Goal: Check status: Check status

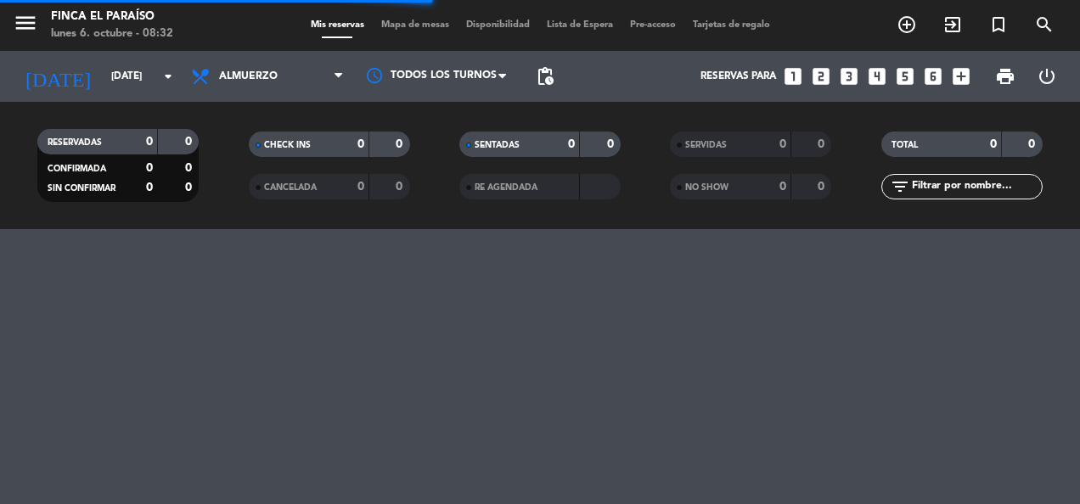
click at [90, 100] on div "[DATE] [DATE] arrow_drop_down" at bounding box center [98, 76] width 170 height 51
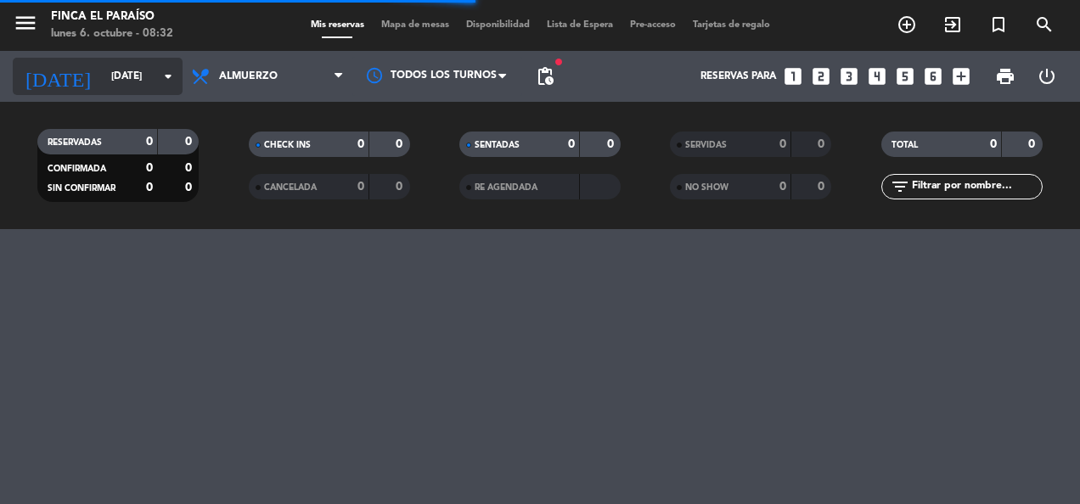
click at [103, 87] on input "[DATE]" at bounding box center [170, 76] width 134 height 29
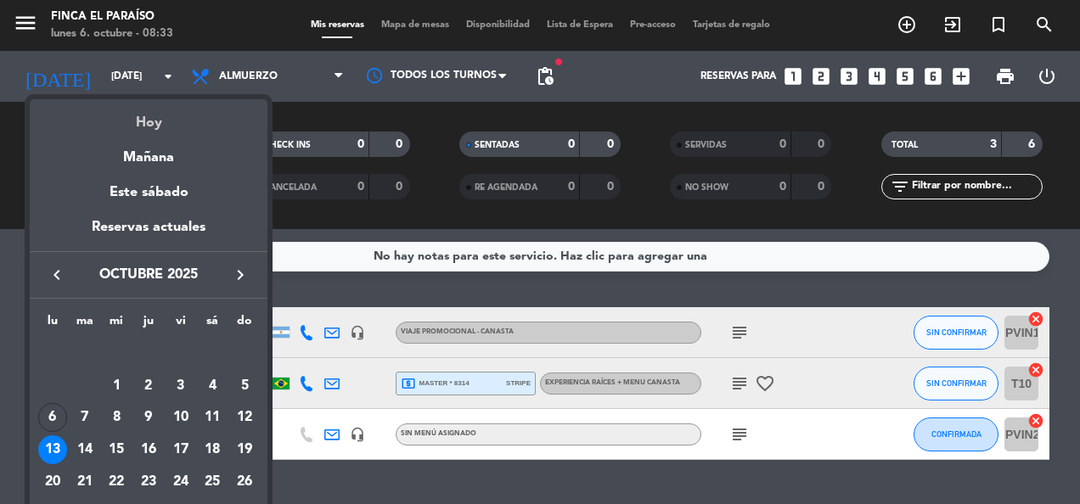
click at [133, 112] on div "Hoy" at bounding box center [149, 116] width 238 height 35
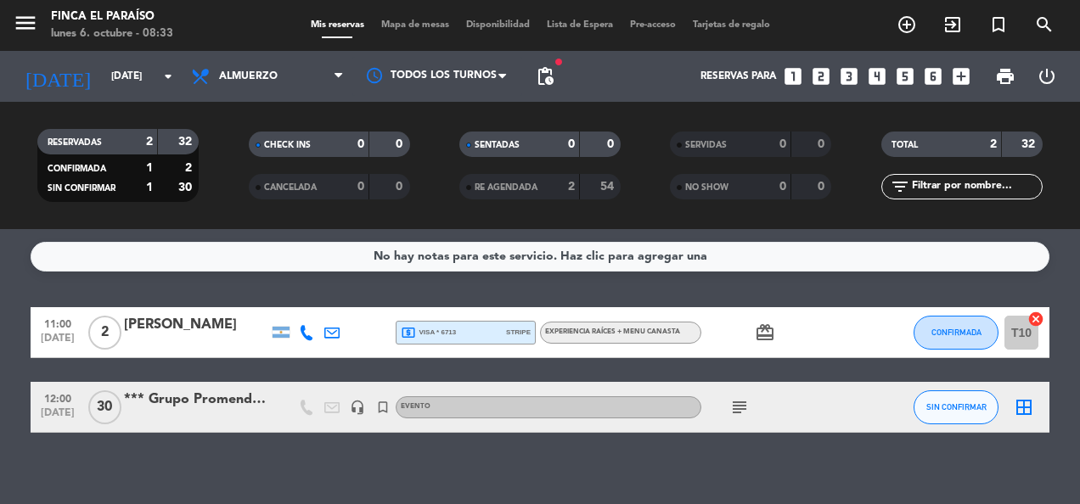
click at [148, 427] on div "12:00 [DATE] *** Grupo Promendoza headset_mic turned_in_not Evento subject SIN …" at bounding box center [540, 407] width 1019 height 51
click at [149, 416] on div at bounding box center [196, 419] width 144 height 14
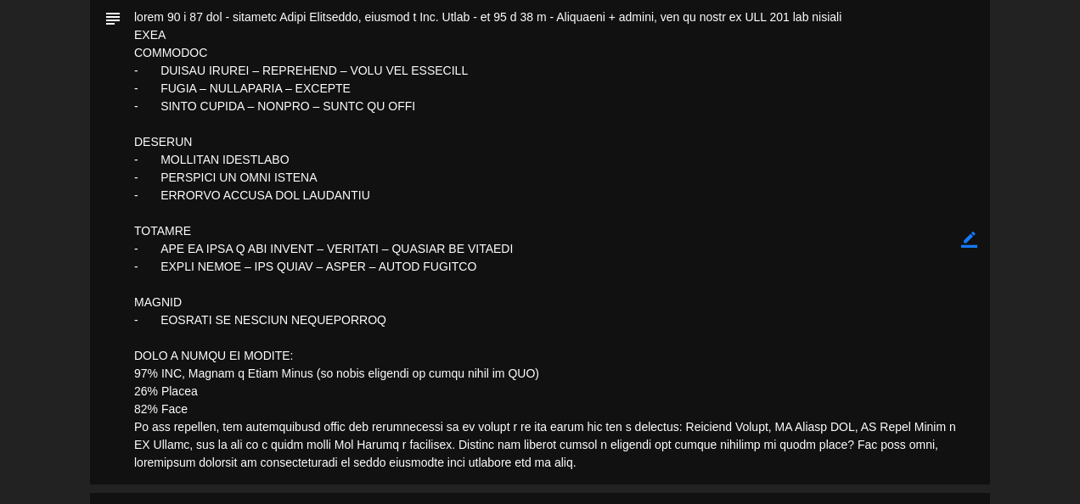
scroll to position [475, 0]
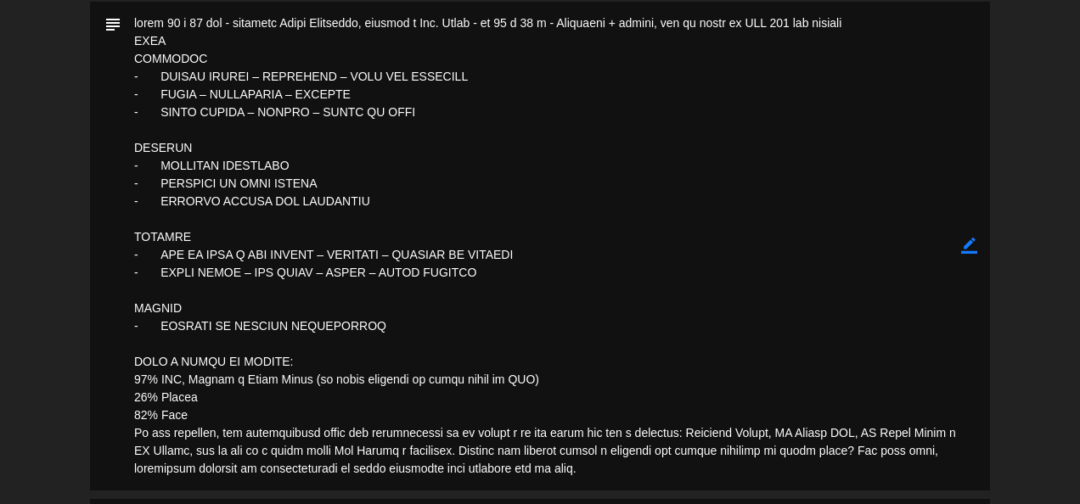
drag, startPoint x: 332, startPoint y: 287, endPoint x: 469, endPoint y: 225, distance: 150.8
click at [469, 225] on textarea at bounding box center [541, 246] width 840 height 489
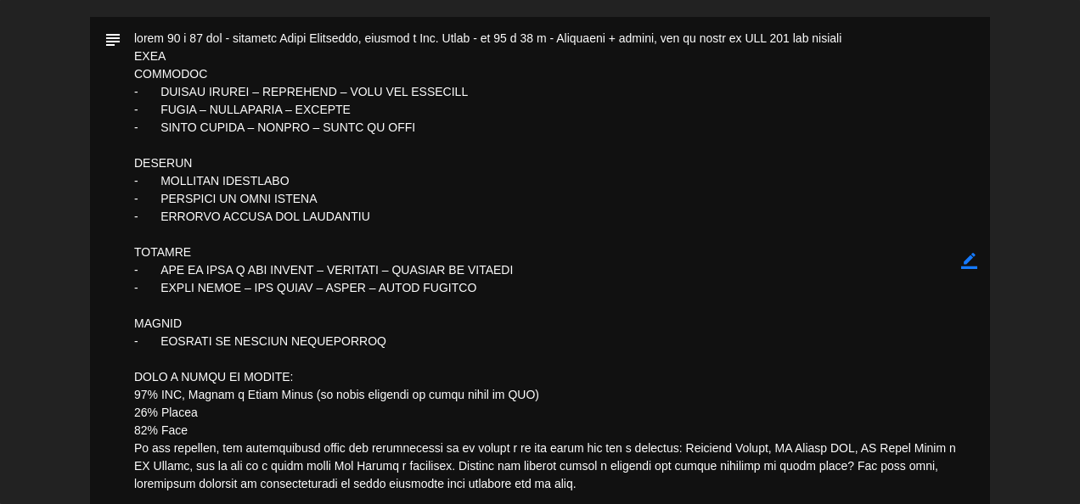
scroll to position [450, 0]
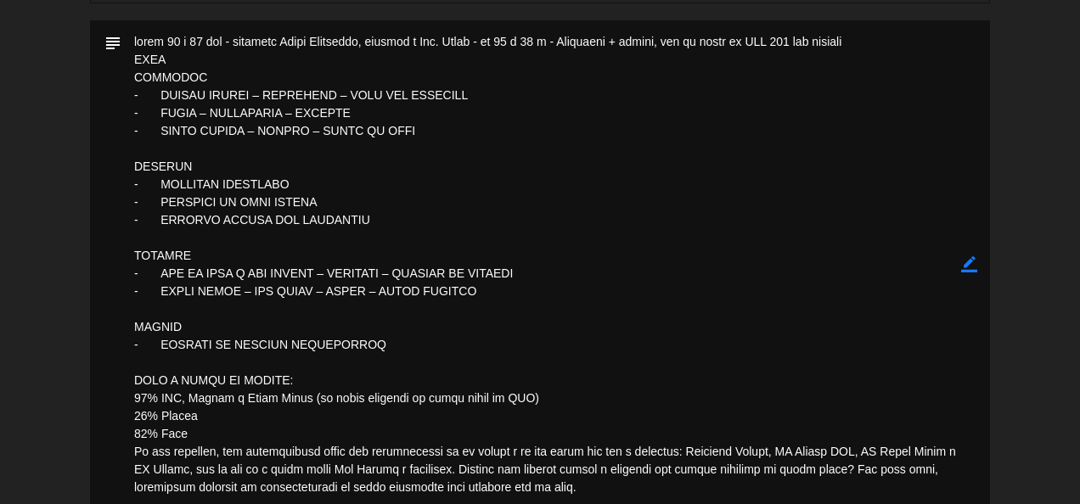
click at [442, 290] on textarea at bounding box center [541, 264] width 840 height 489
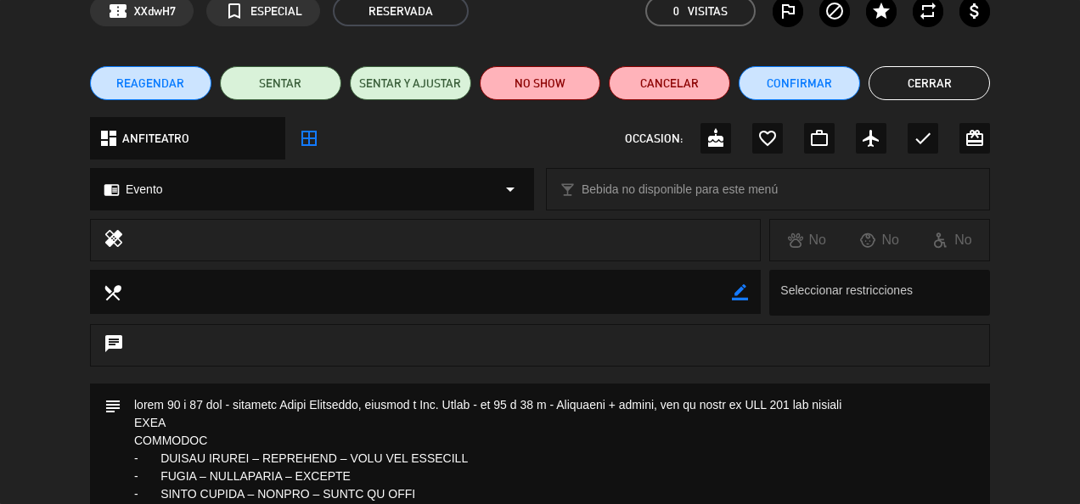
scroll to position [45, 0]
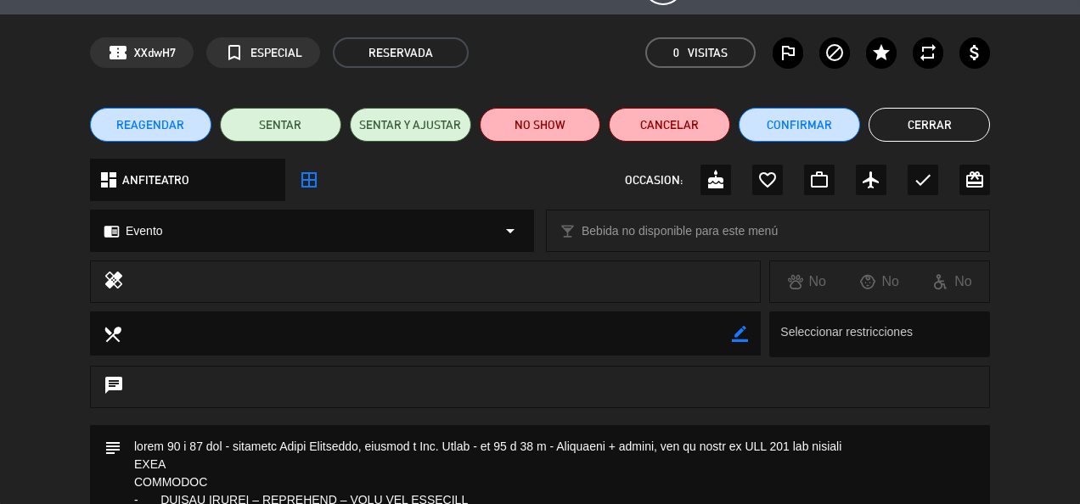
click at [934, 115] on button "Cerrar" at bounding box center [928, 125] width 121 height 34
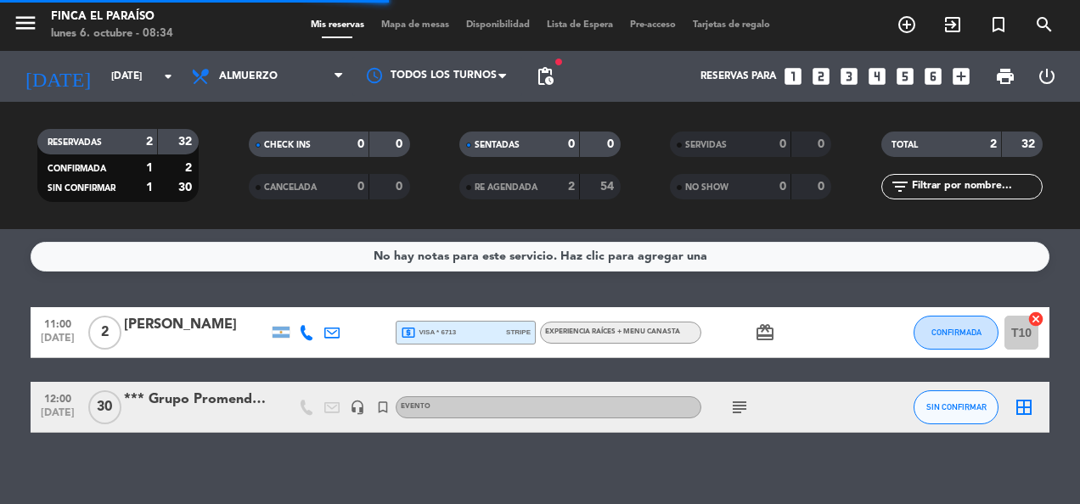
click at [130, 348] on div at bounding box center [196, 344] width 144 height 14
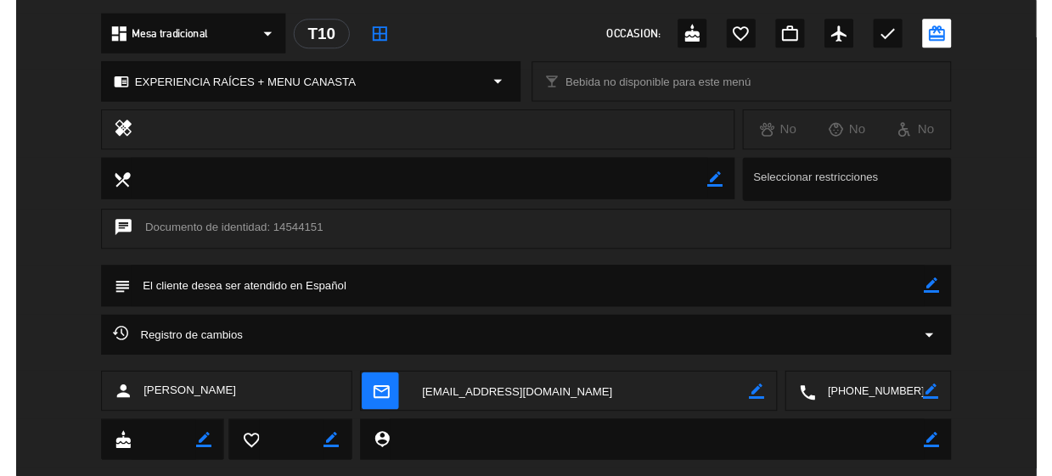
scroll to position [0, 0]
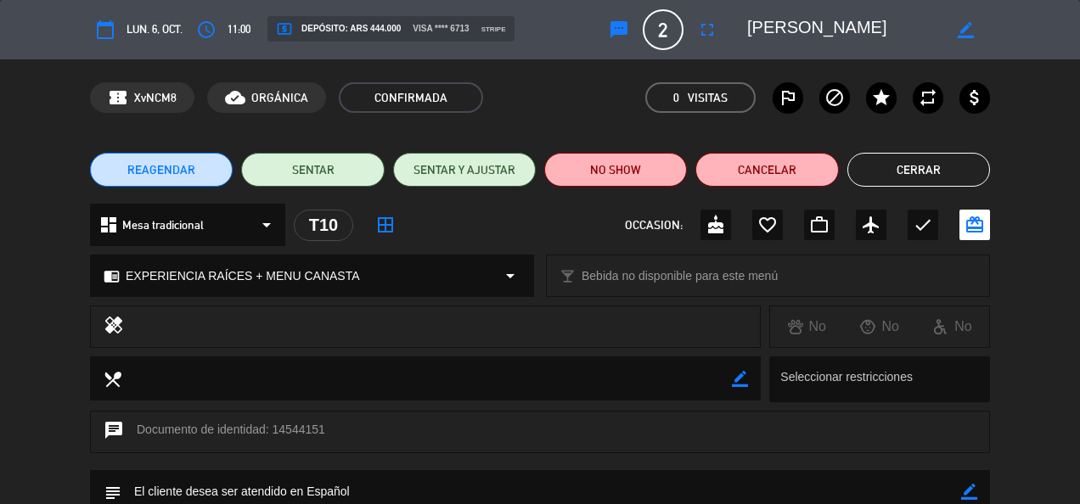
click at [932, 154] on button "Cerrar" at bounding box center [918, 170] width 143 height 34
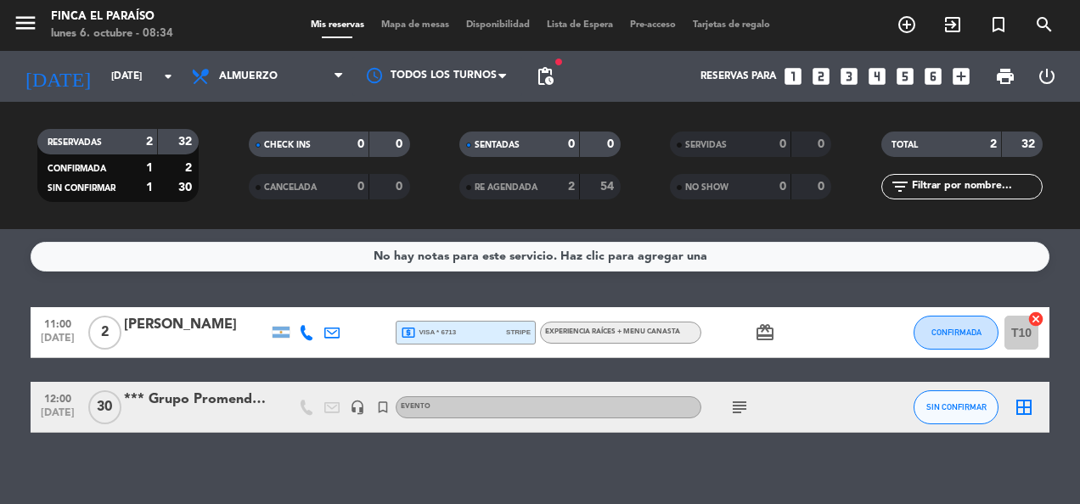
click at [402, 408] on span "Evento" at bounding box center [416, 406] width 30 height 7
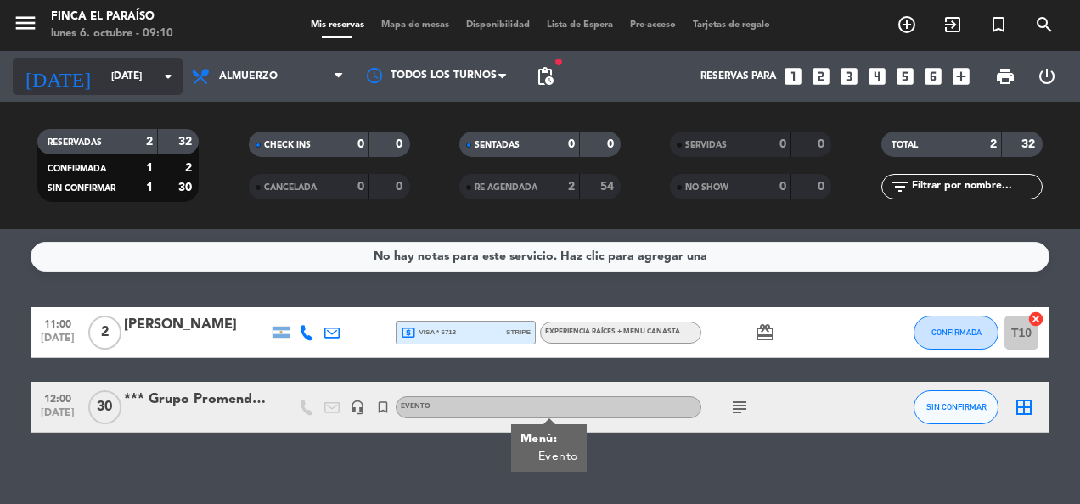
click at [117, 79] on input "[DATE]" at bounding box center [170, 76] width 134 height 29
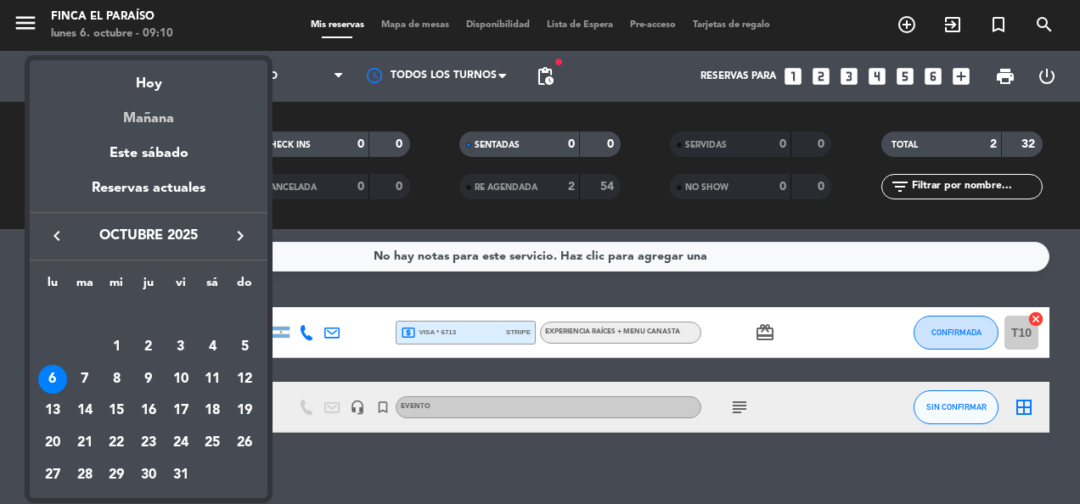
click at [133, 105] on div "Mañana" at bounding box center [149, 112] width 238 height 35
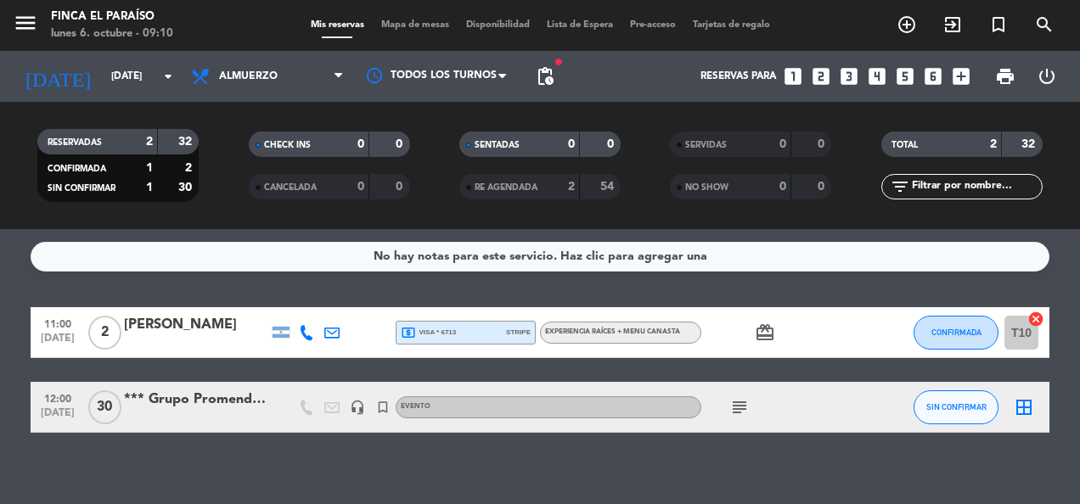
type input "[DATE]"
